Goal: Navigation & Orientation: Find specific page/section

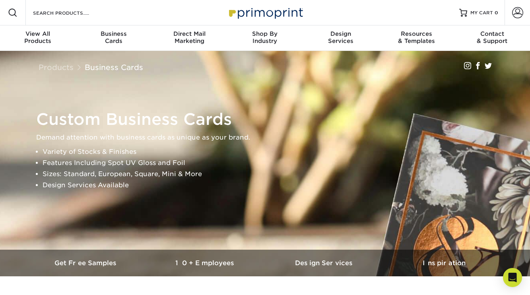
click at [251, 17] on img at bounding box center [265, 12] width 80 height 17
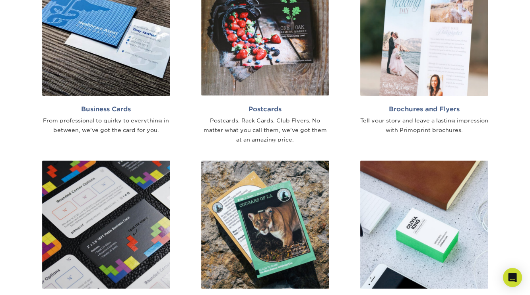
scroll to position [530, 0]
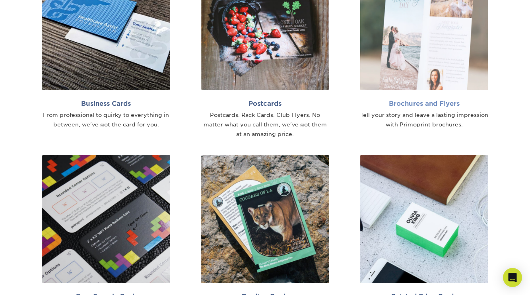
click at [414, 69] on img at bounding box center [424, 26] width 128 height 128
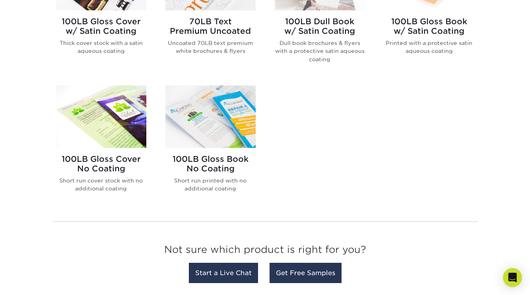
scroll to position [553, 0]
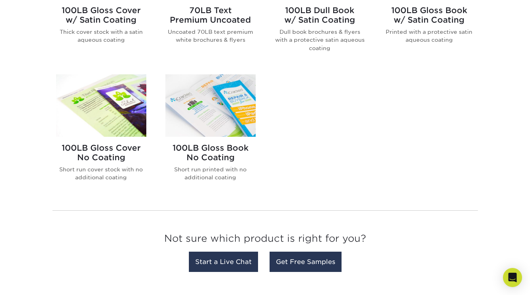
click at [231, 107] on img at bounding box center [210, 105] width 90 height 62
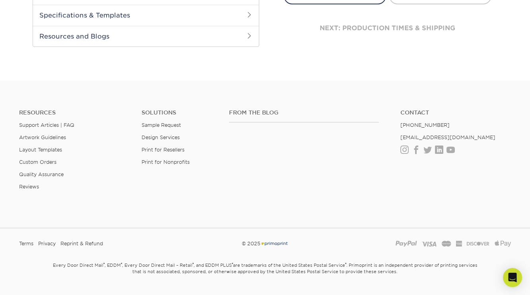
scroll to position [369, 0]
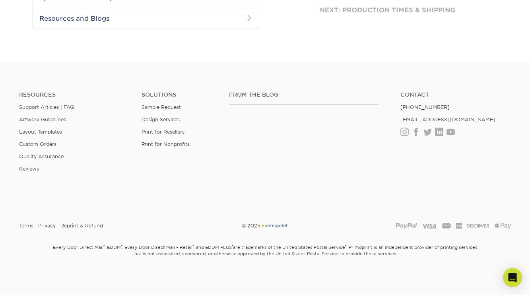
click at [255, 95] on h4 "From the Blog" at bounding box center [304, 94] width 150 height 7
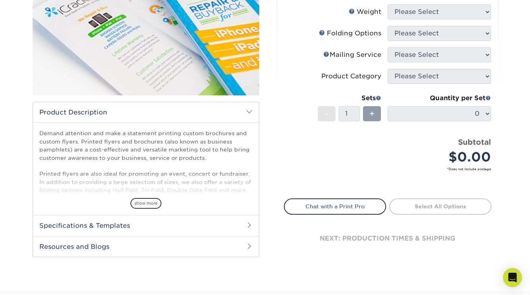
scroll to position [0, 0]
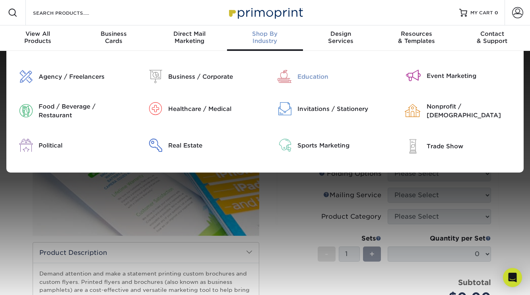
click at [316, 74] on div "Education" at bounding box center [342, 76] width 91 height 9
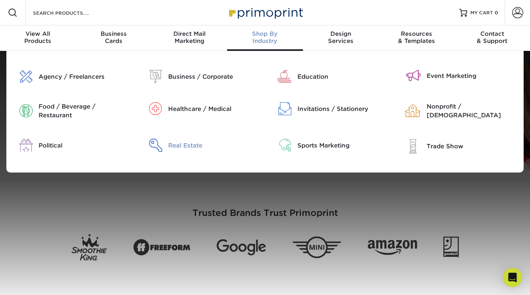
click at [193, 147] on div "Real Estate" at bounding box center [213, 145] width 91 height 9
